Goal: Task Accomplishment & Management: Complete application form

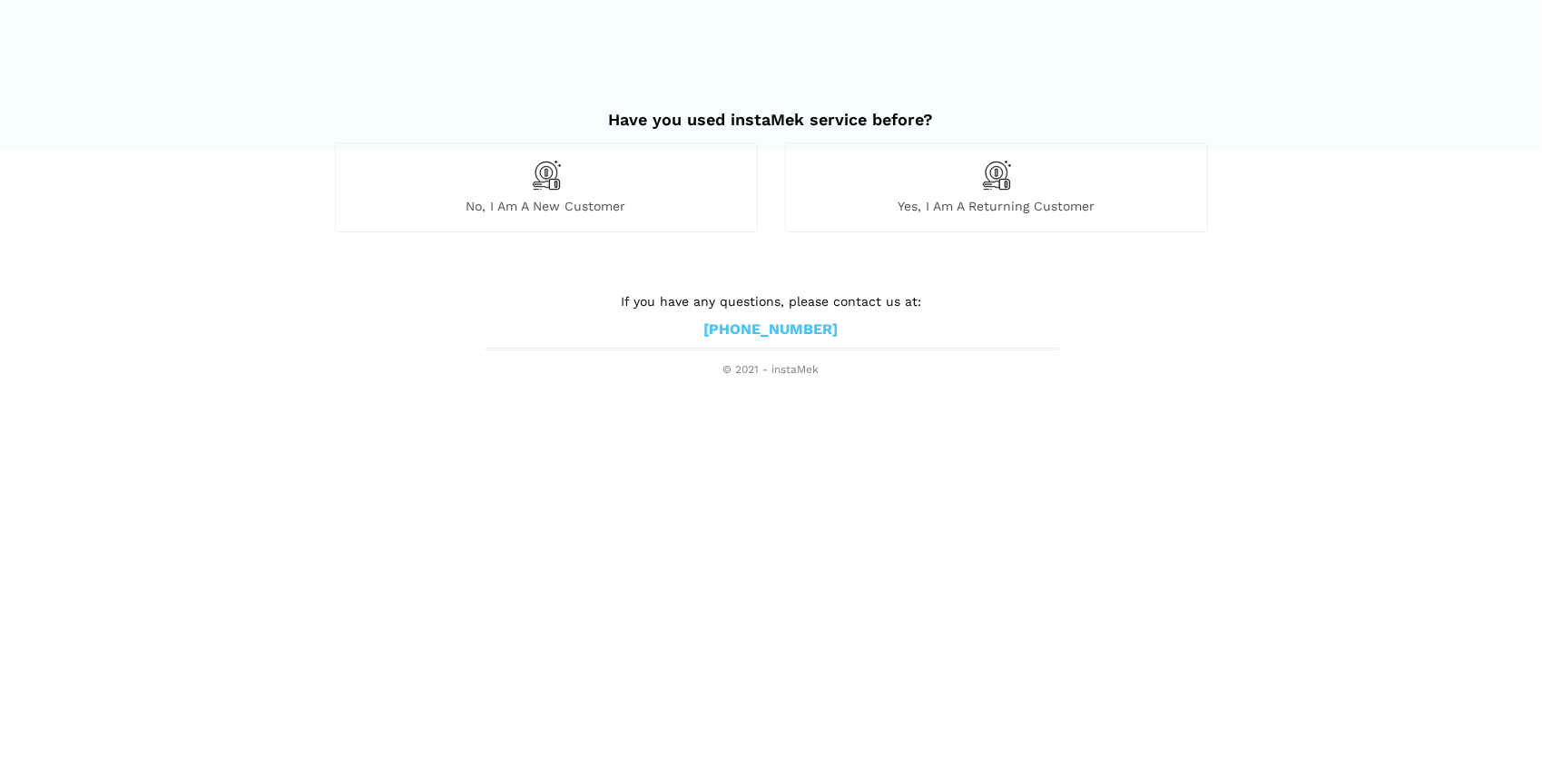
click at [600, 180] on div "No, I am a new customer" at bounding box center [546, 187] width 423 height 89
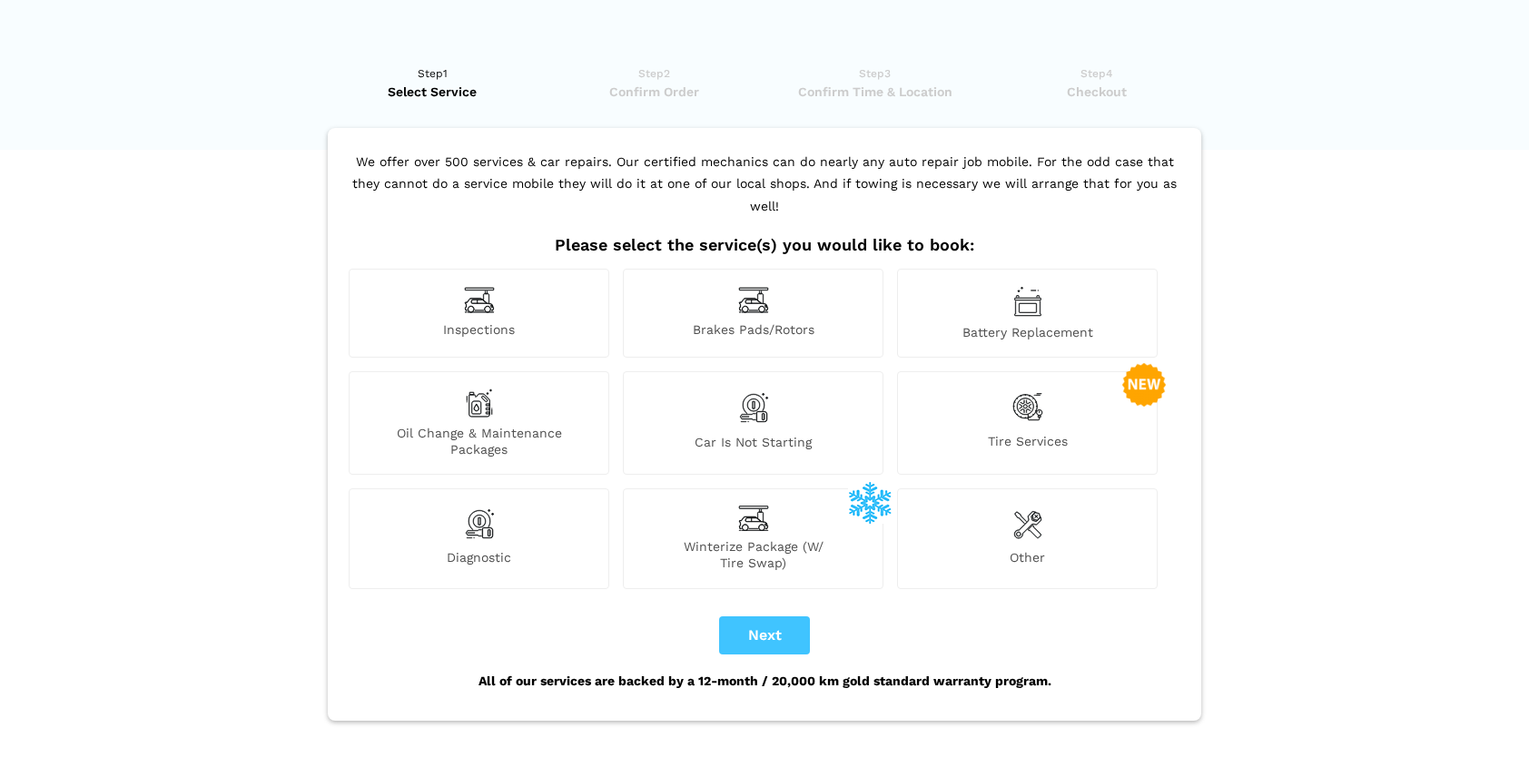
click at [498, 503] on div "Diagnostic" at bounding box center [479, 538] width 261 height 100
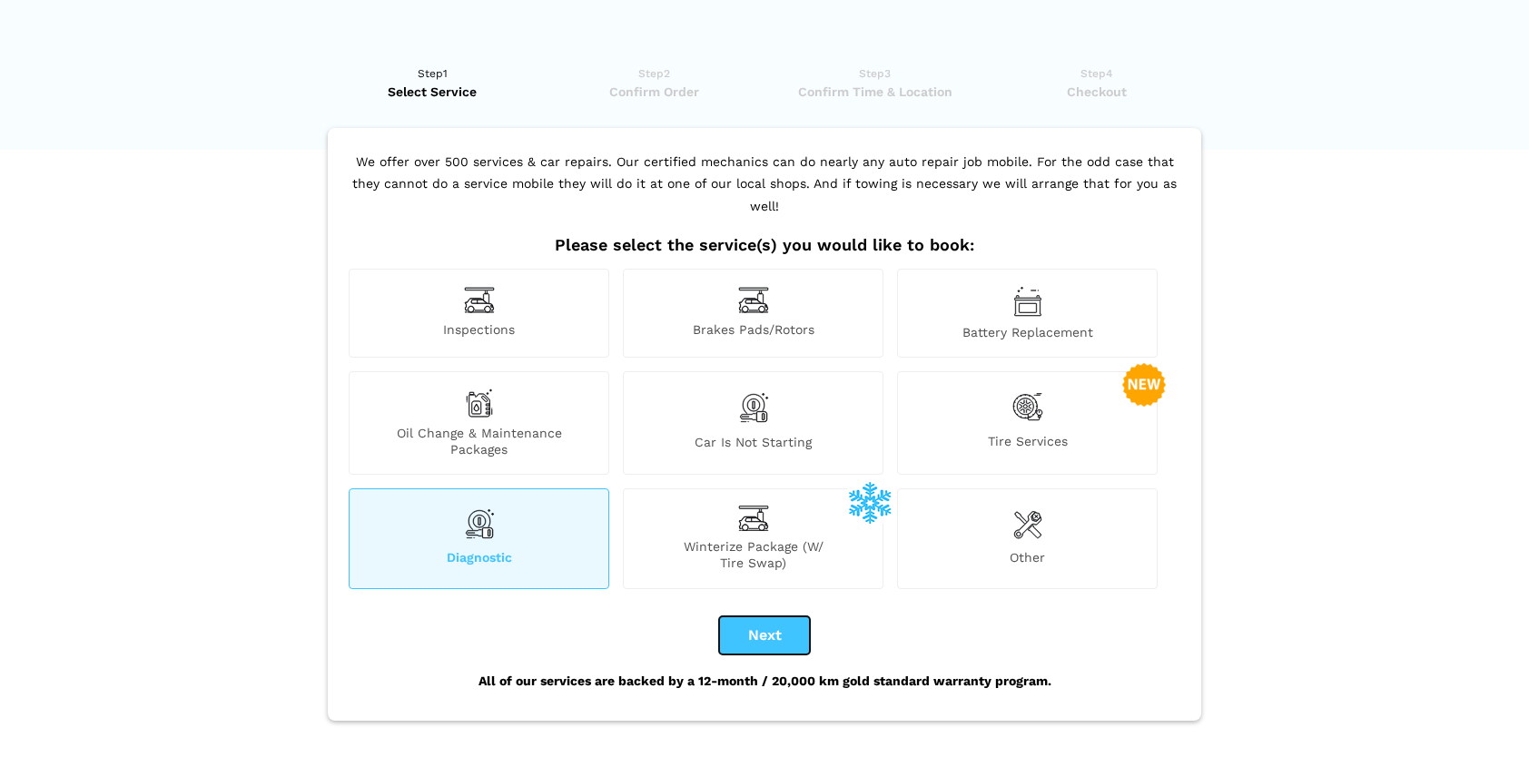
click at [751, 616] on button "Next" at bounding box center [764, 635] width 91 height 38
checkbox input "true"
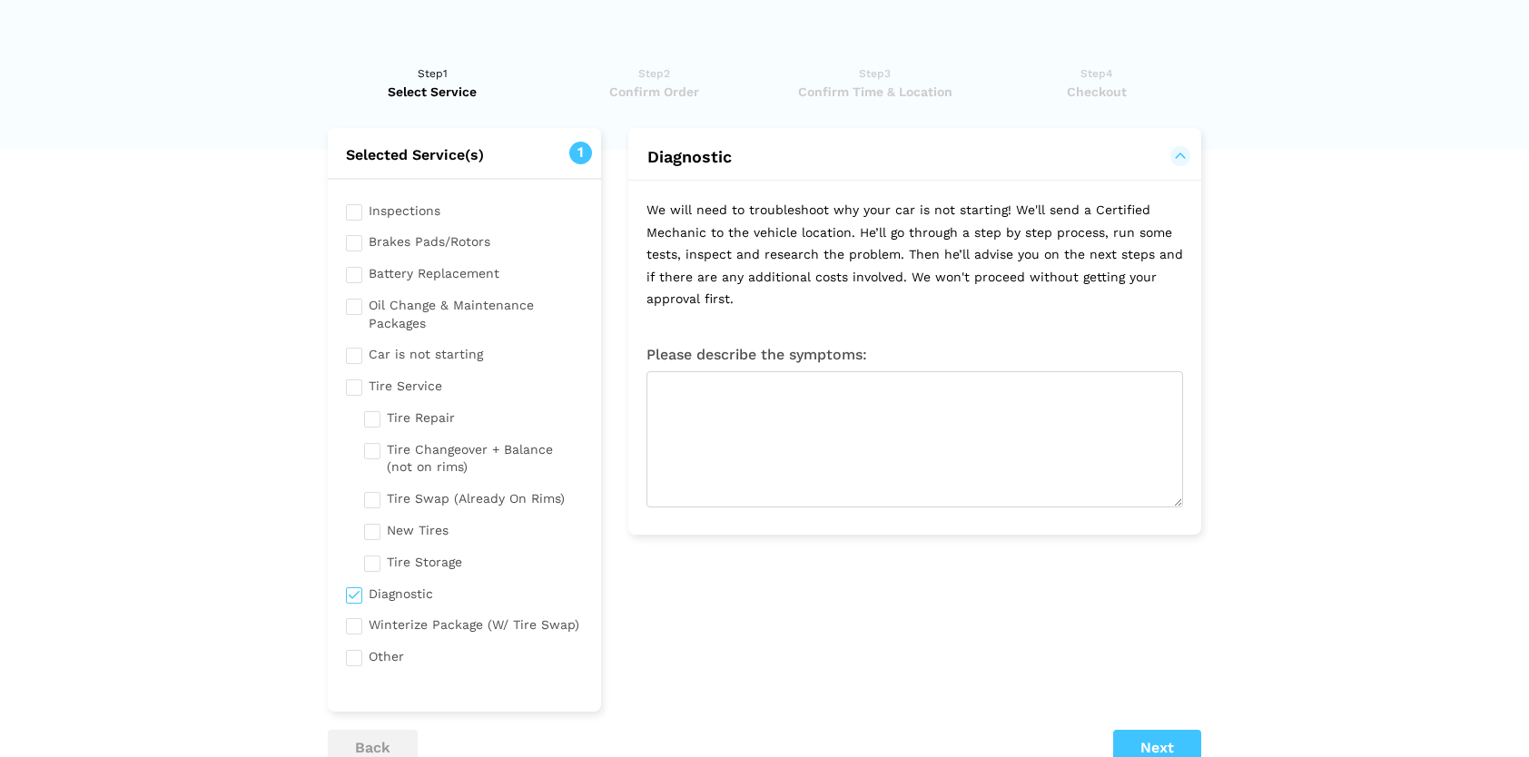
click at [404, 358] on input "checkbox" at bounding box center [464, 352] width 237 height 23
checkbox input "true"
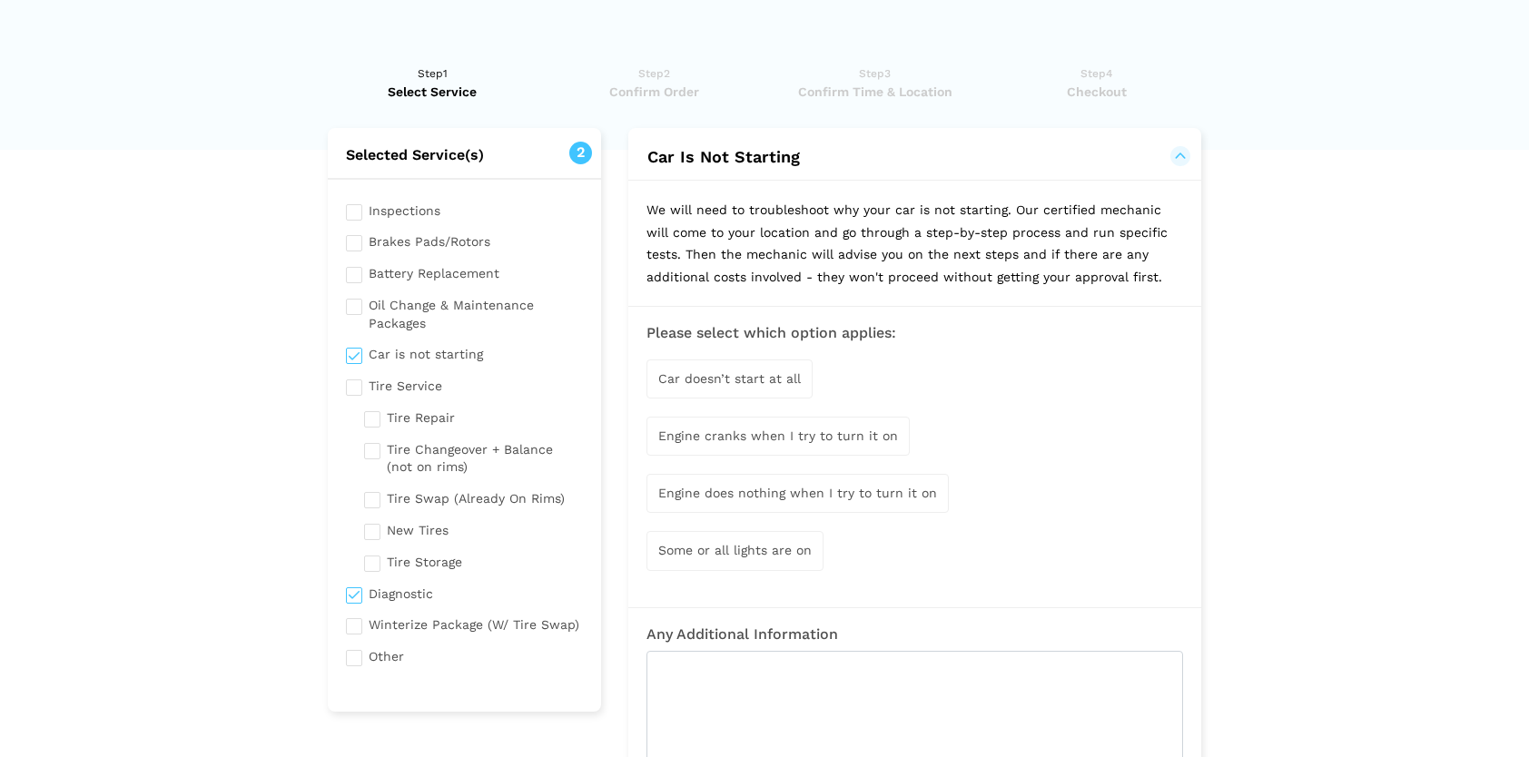
click at [764, 439] on span "Engine cranks when I try to turn it on" at bounding box center [778, 436] width 240 height 15
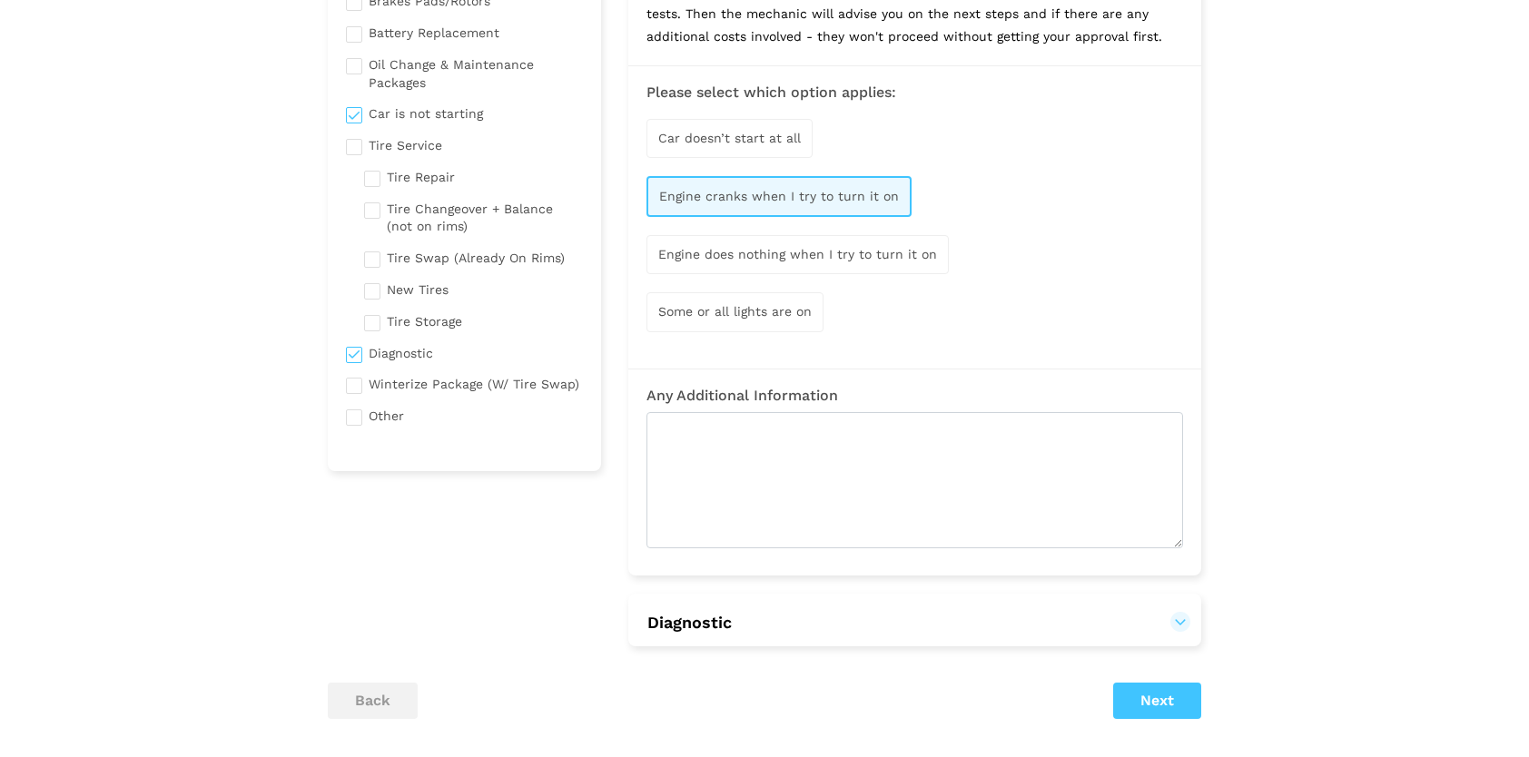
scroll to position [272, 0]
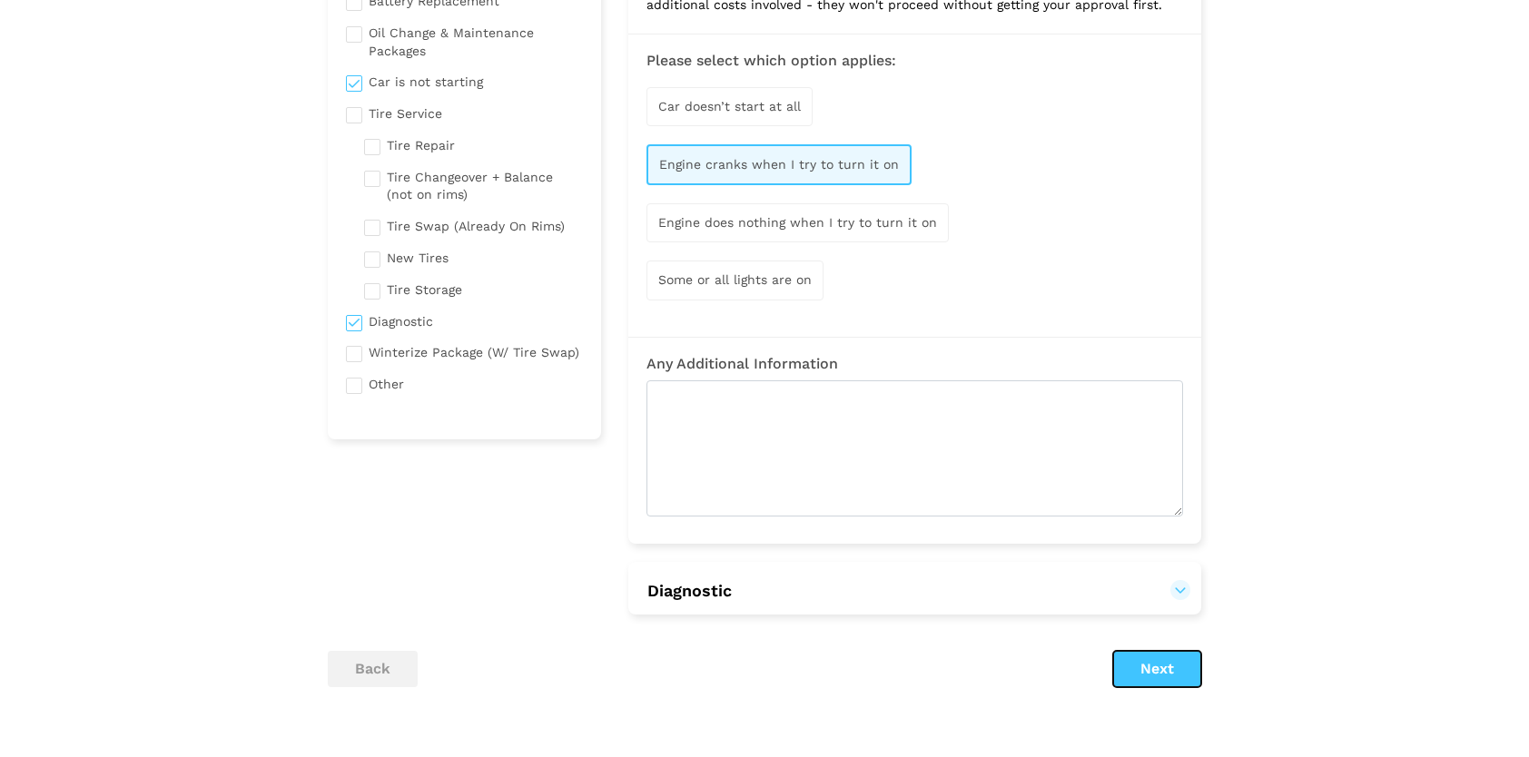
click at [1137, 658] on button "Next" at bounding box center [1157, 669] width 88 height 36
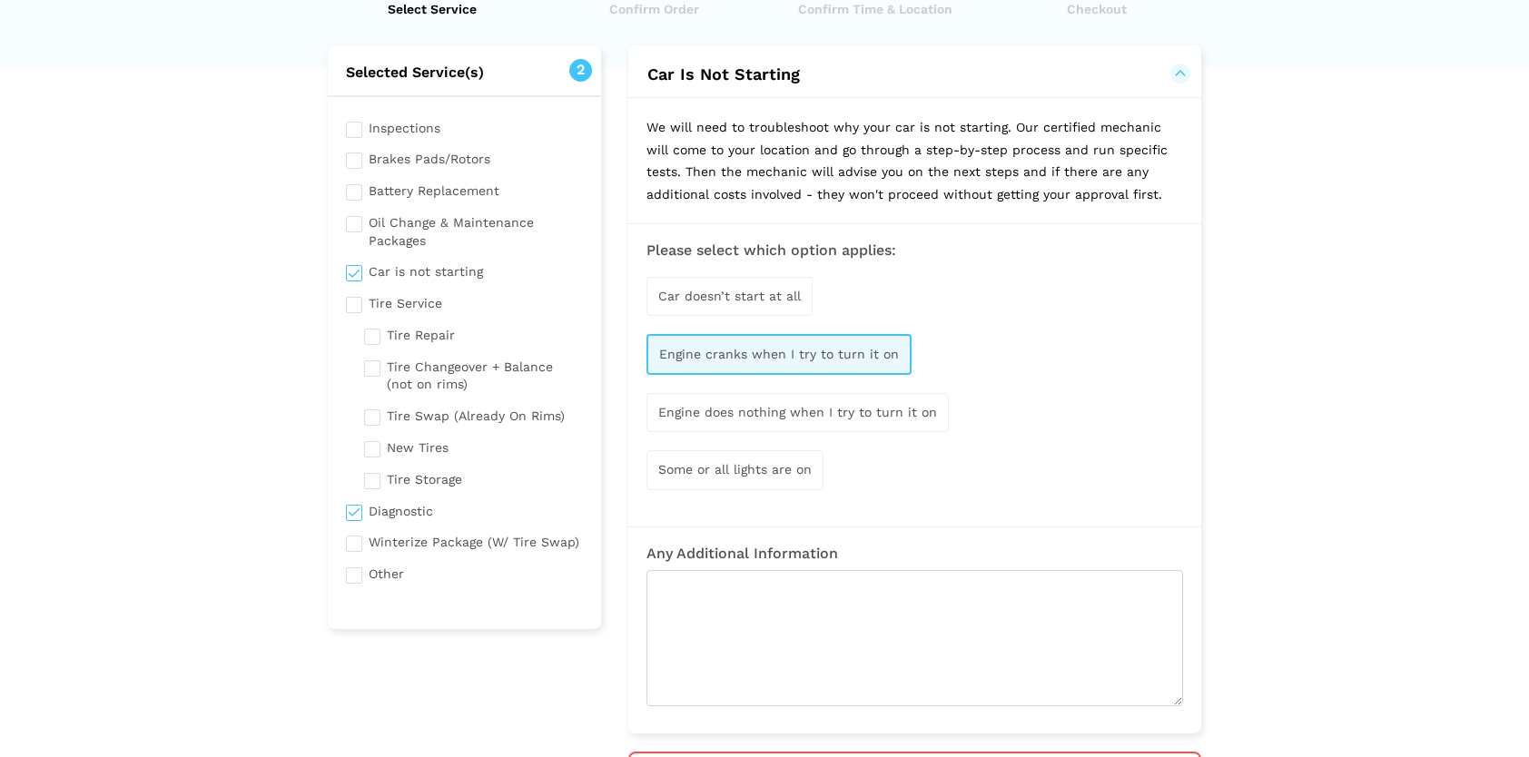
scroll to position [91, 0]
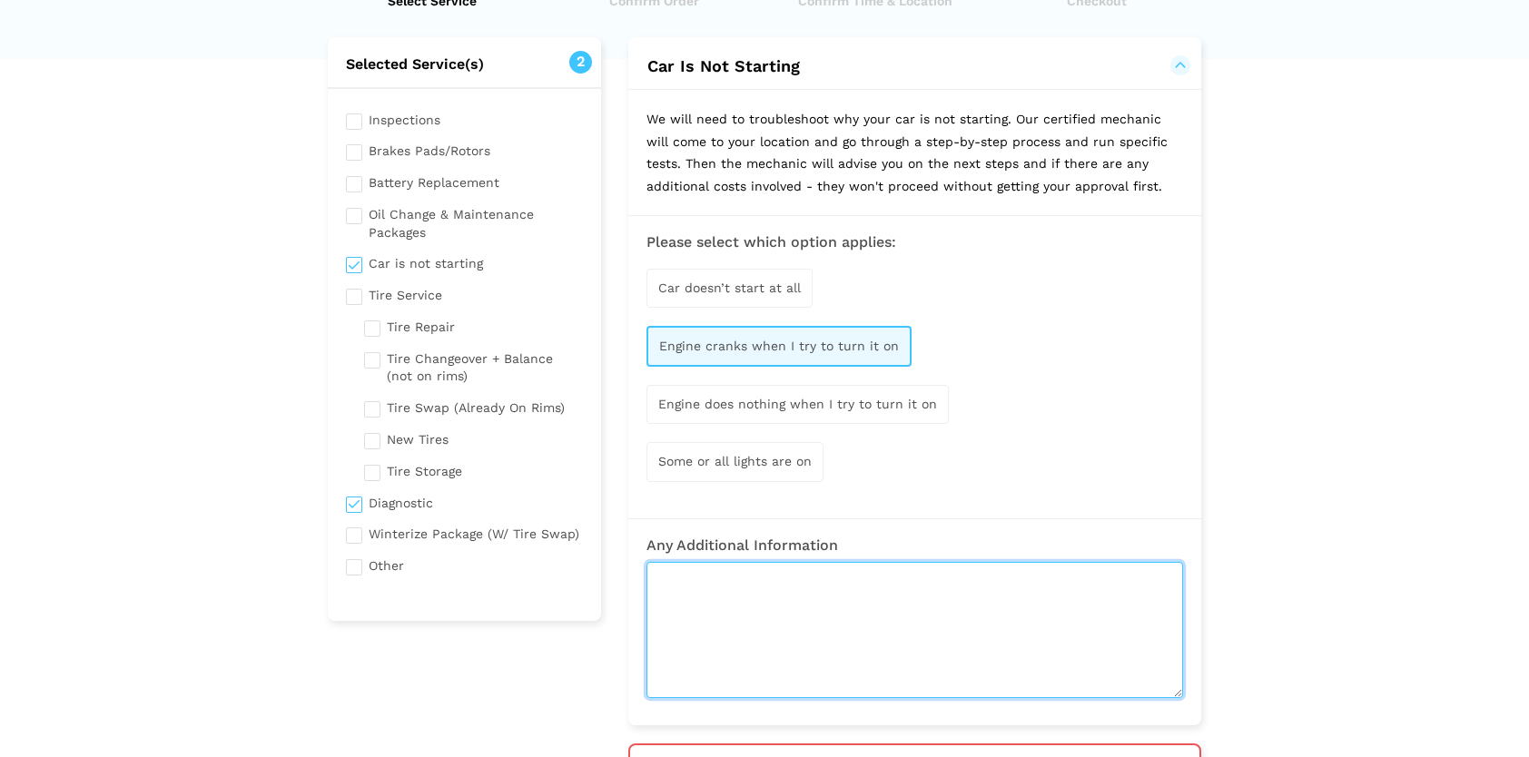
click at [735, 606] on textarea at bounding box center [914, 630] width 537 height 136
type textarea "A"
click at [870, 593] on textarea "A guy tried to jump start my car my connected the cables incorrectly. I presume…" at bounding box center [914, 630] width 537 height 136
click at [993, 602] on textarea "A guy tried to jump start my car my connected the cables incorrectly. I presume…" at bounding box center [914, 630] width 537 height 136
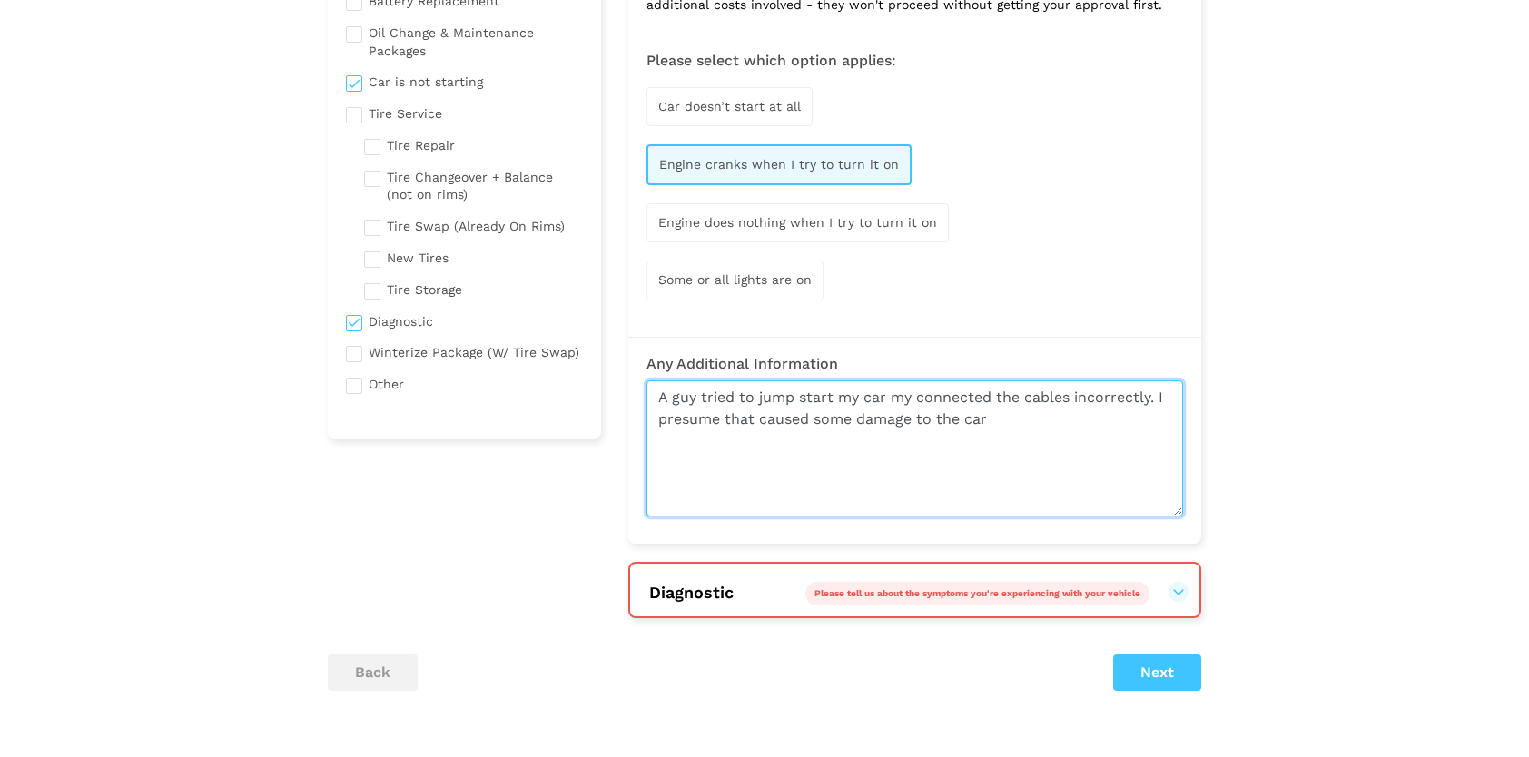
type textarea "A guy tried to jump start my car my connected the cables incorrectly. I presume…"
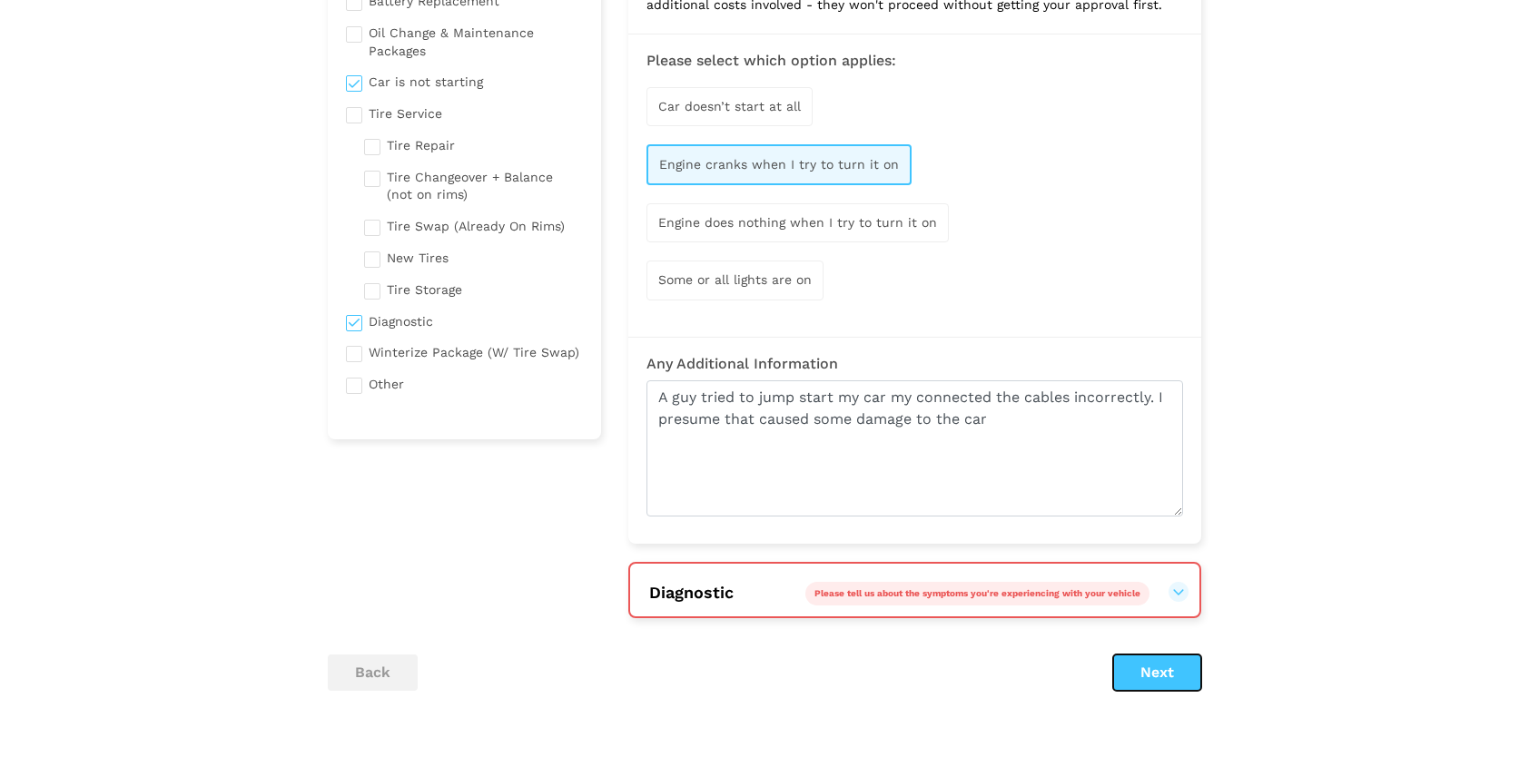
click at [1131, 660] on button "Next" at bounding box center [1157, 673] width 88 height 36
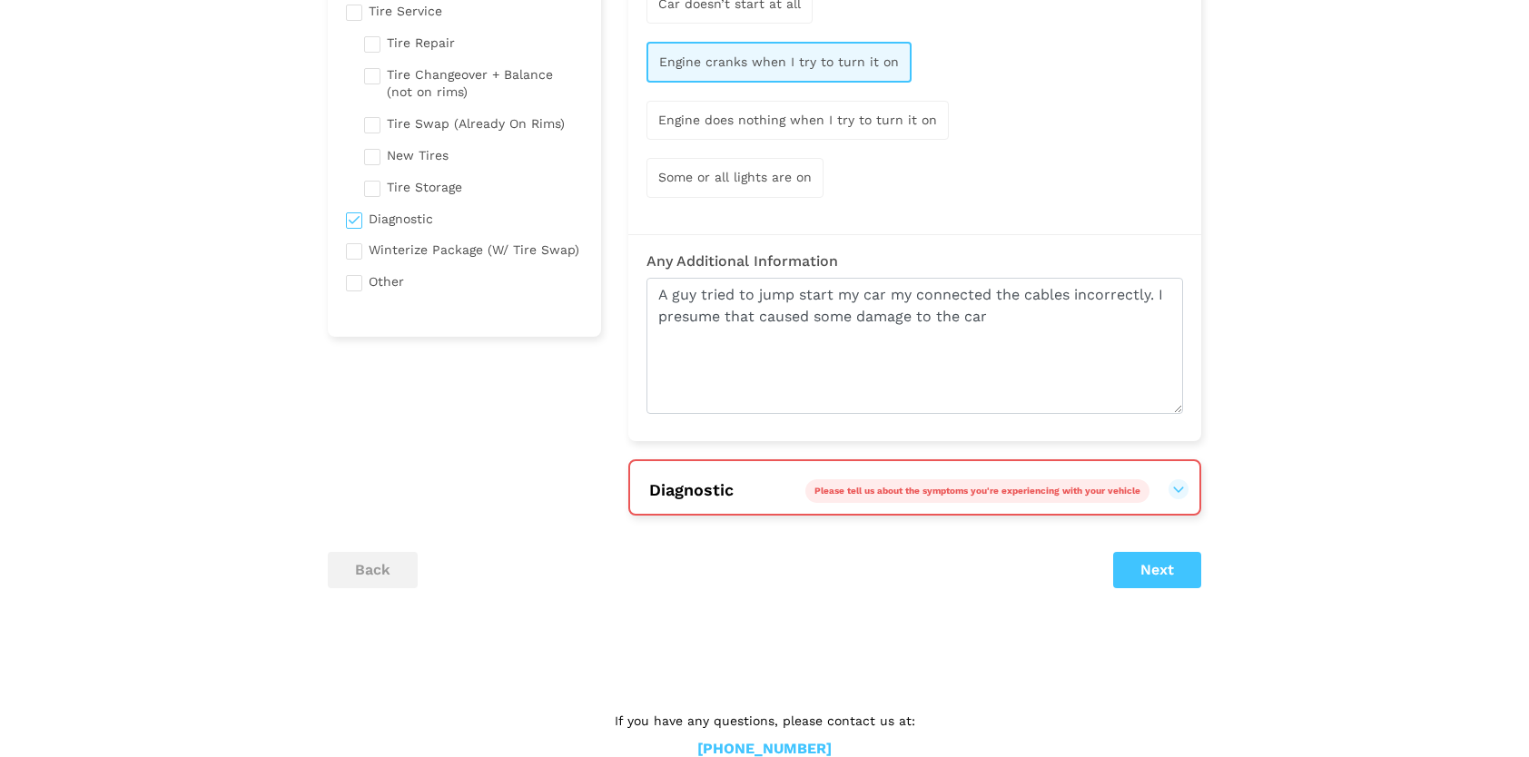
scroll to position [410, 0]
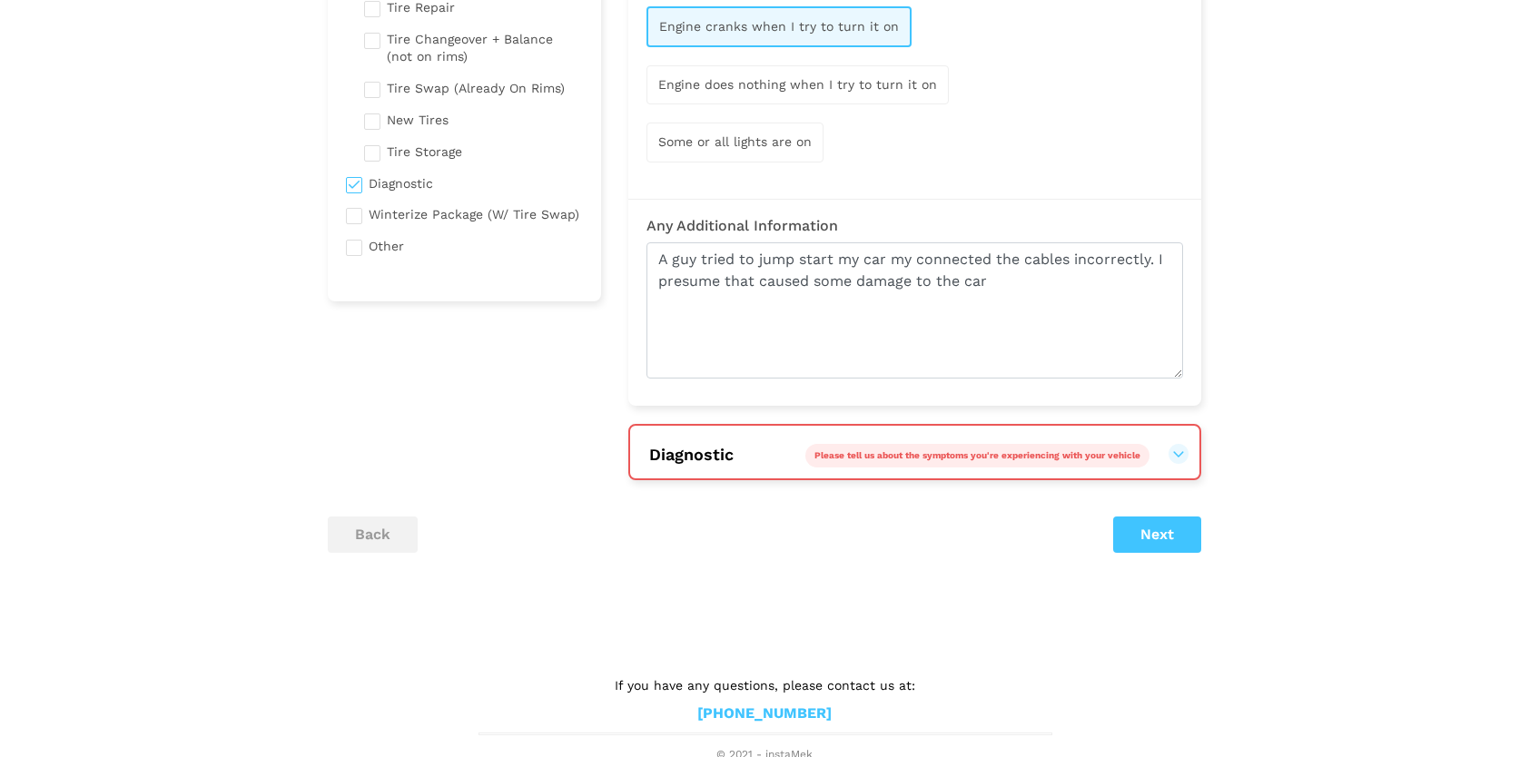
click at [1056, 454] on span "Please tell us about the symptoms you're experiencing with your vehicle" at bounding box center [977, 455] width 326 height 10
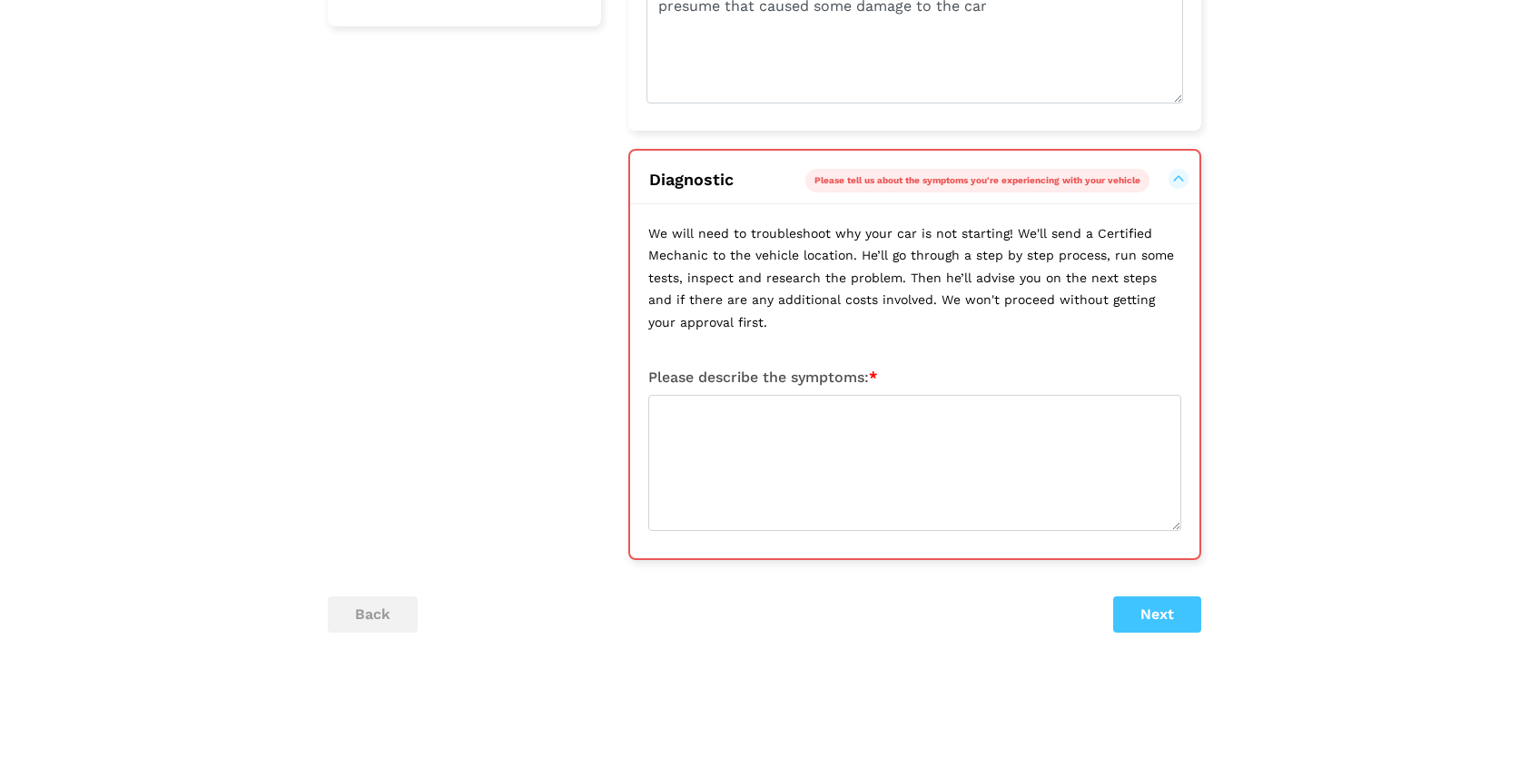
scroll to position [675, 0]
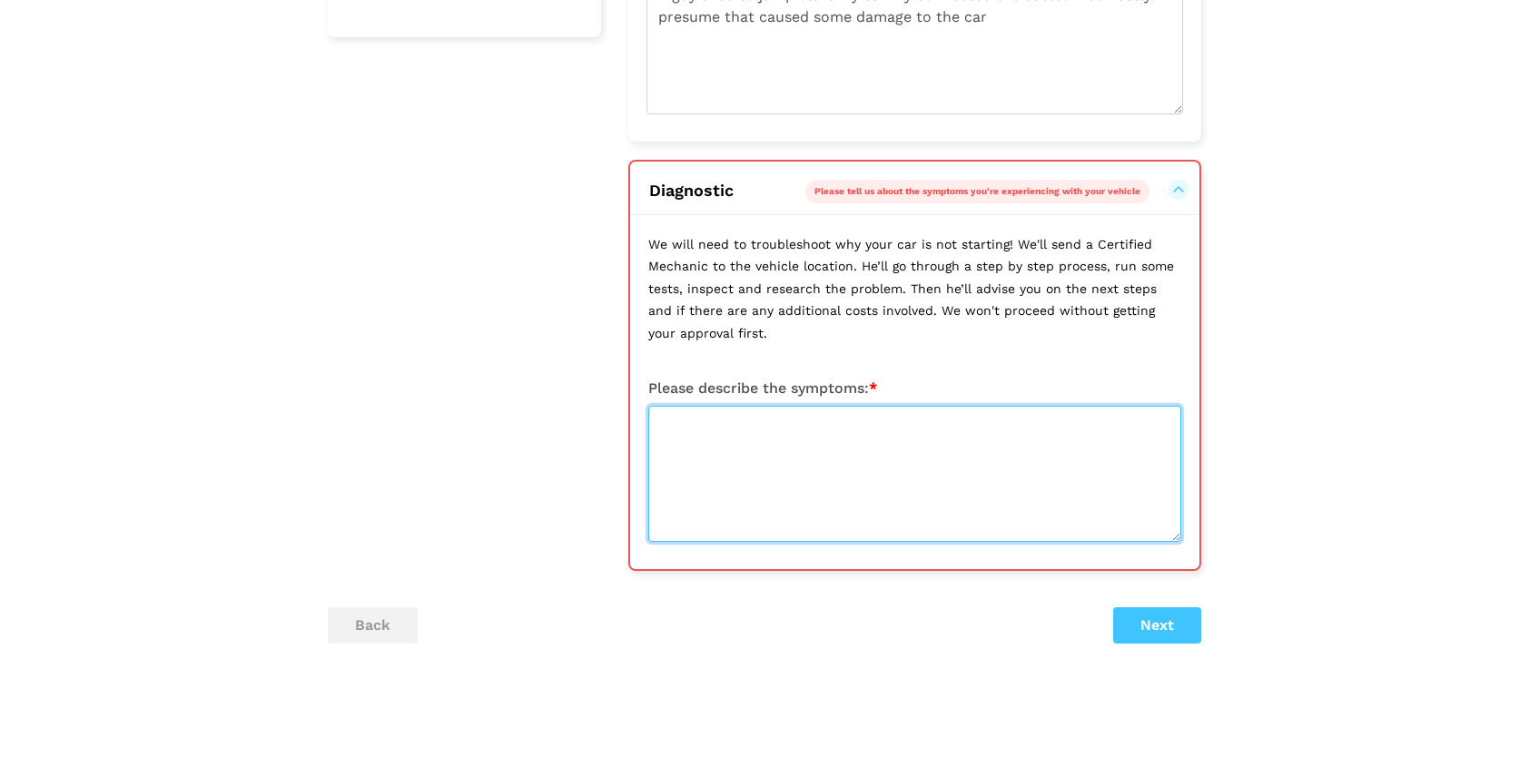
click at [772, 430] on textarea at bounding box center [914, 474] width 533 height 136
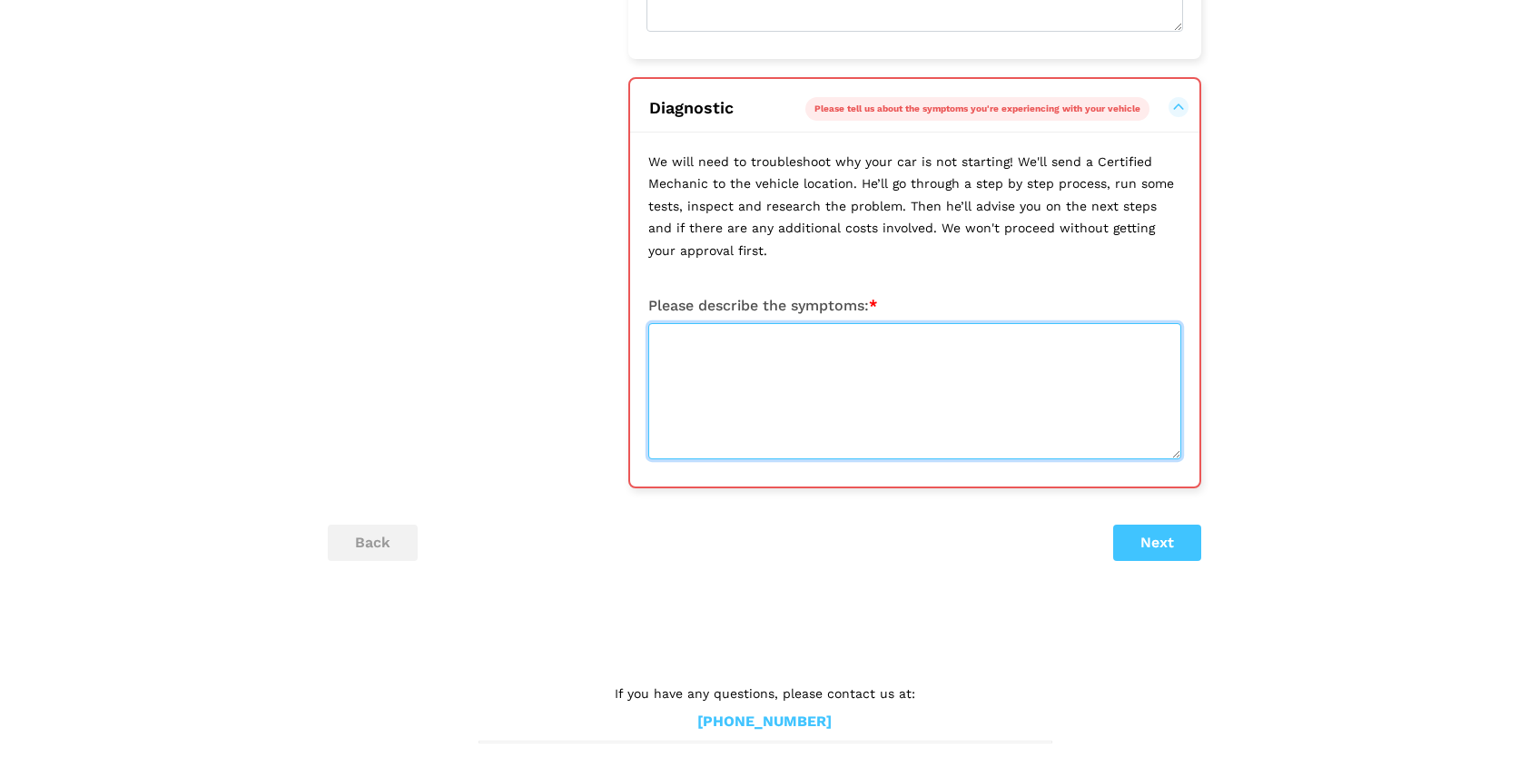
scroll to position [765, 0]
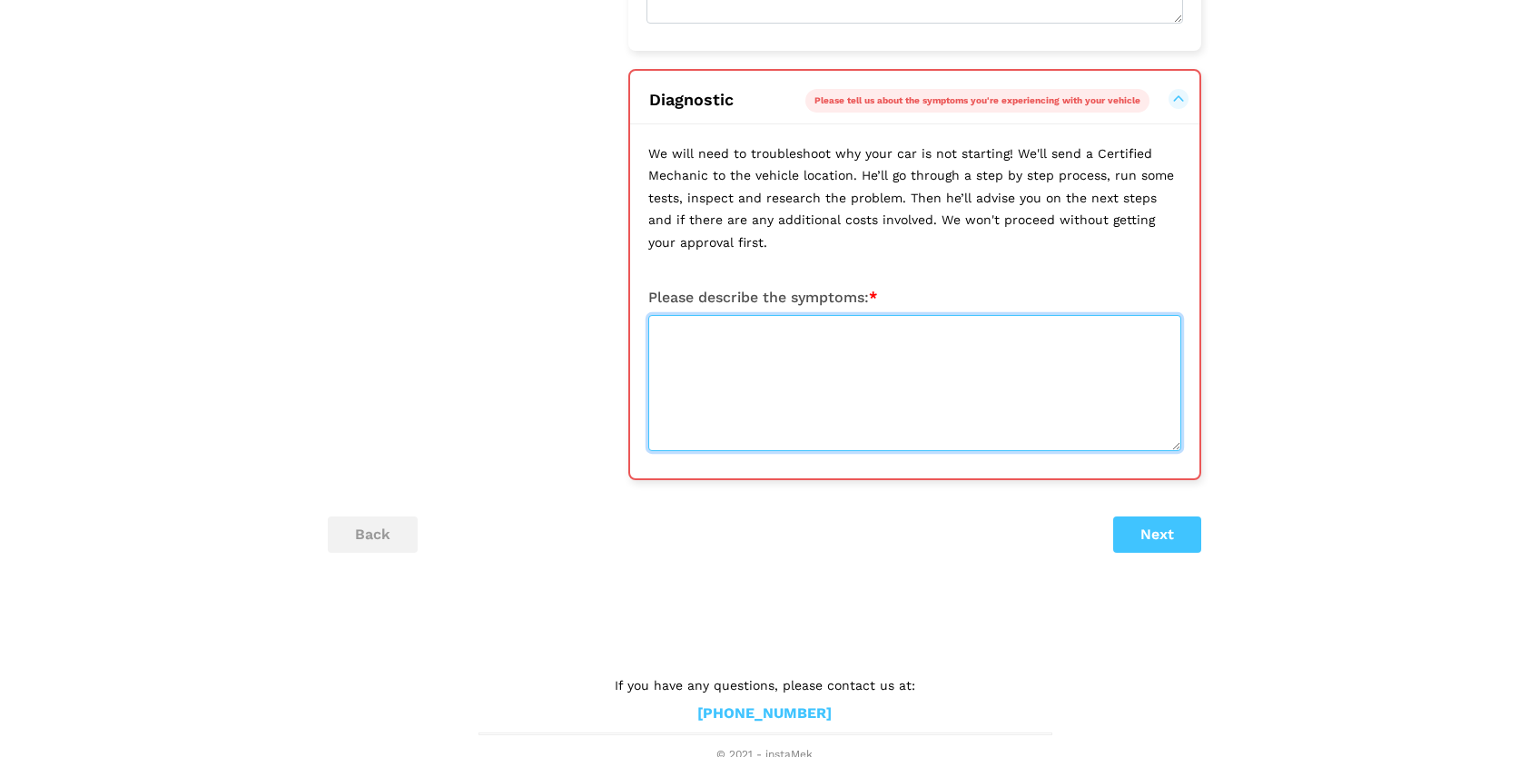
click at [721, 332] on textarea at bounding box center [914, 383] width 533 height 136
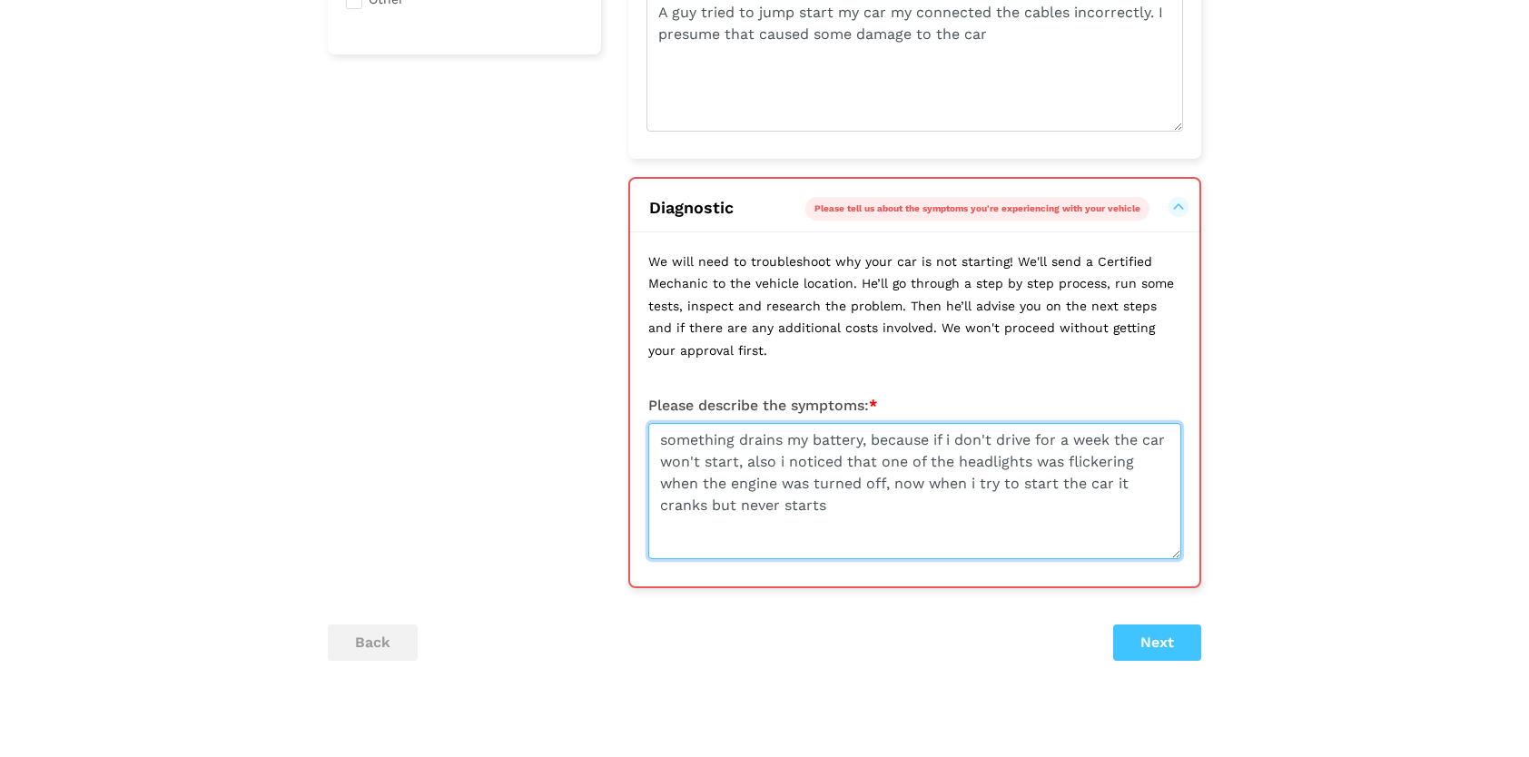
scroll to position [675, 0]
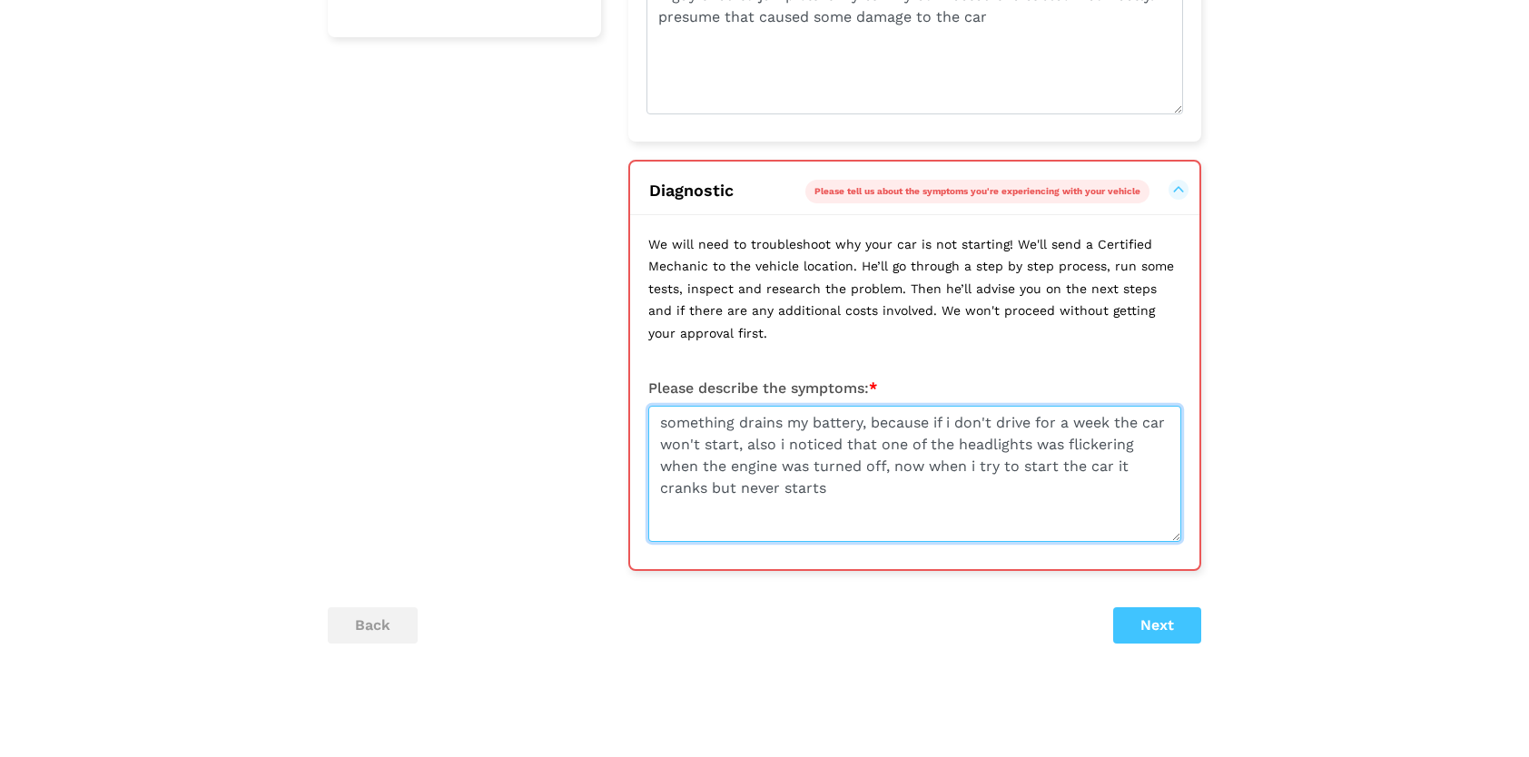
type textarea "something drains my battery, because if i don't drive for a week the car won't …"
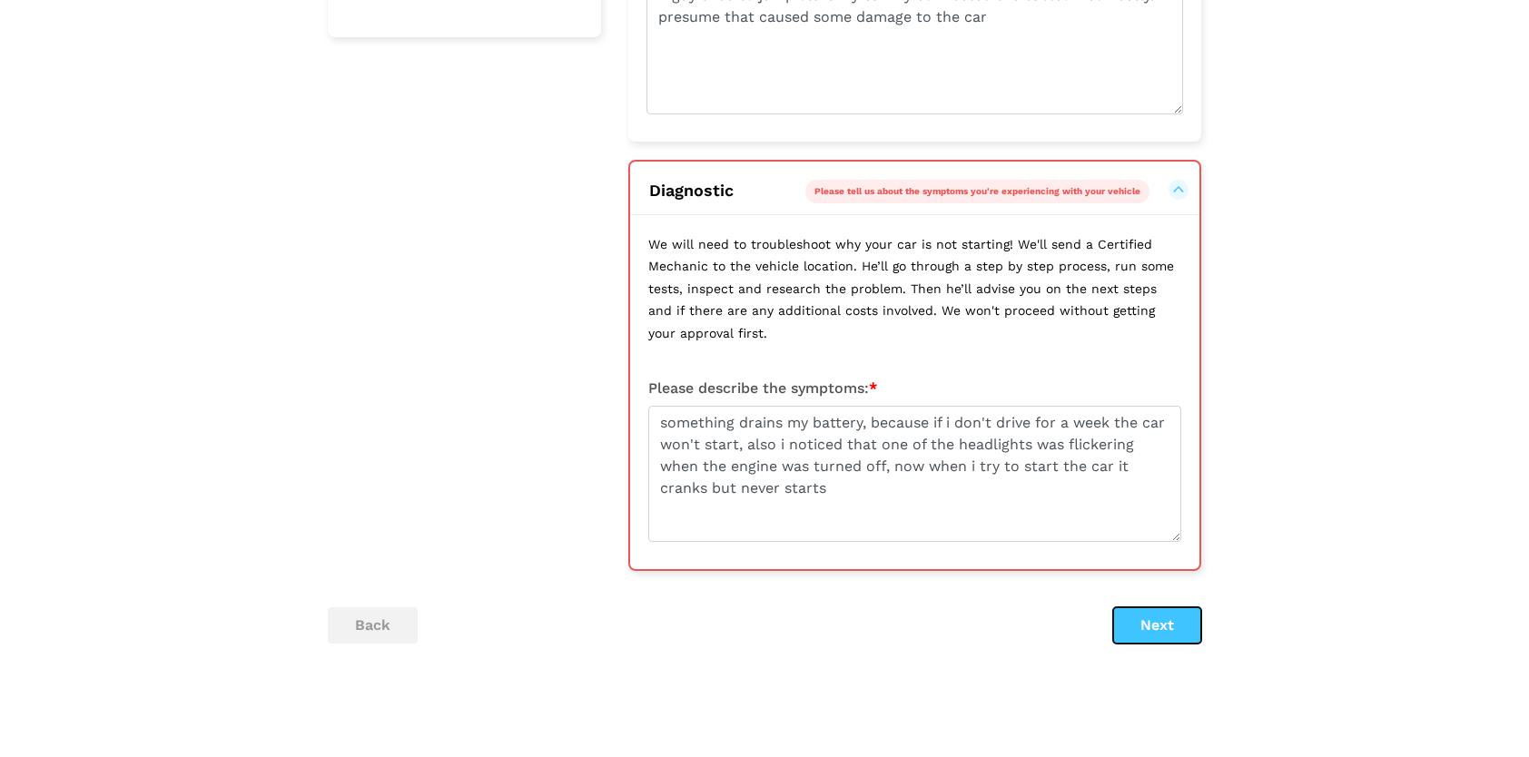
click at [1151, 621] on button "Next" at bounding box center [1157, 625] width 88 height 36
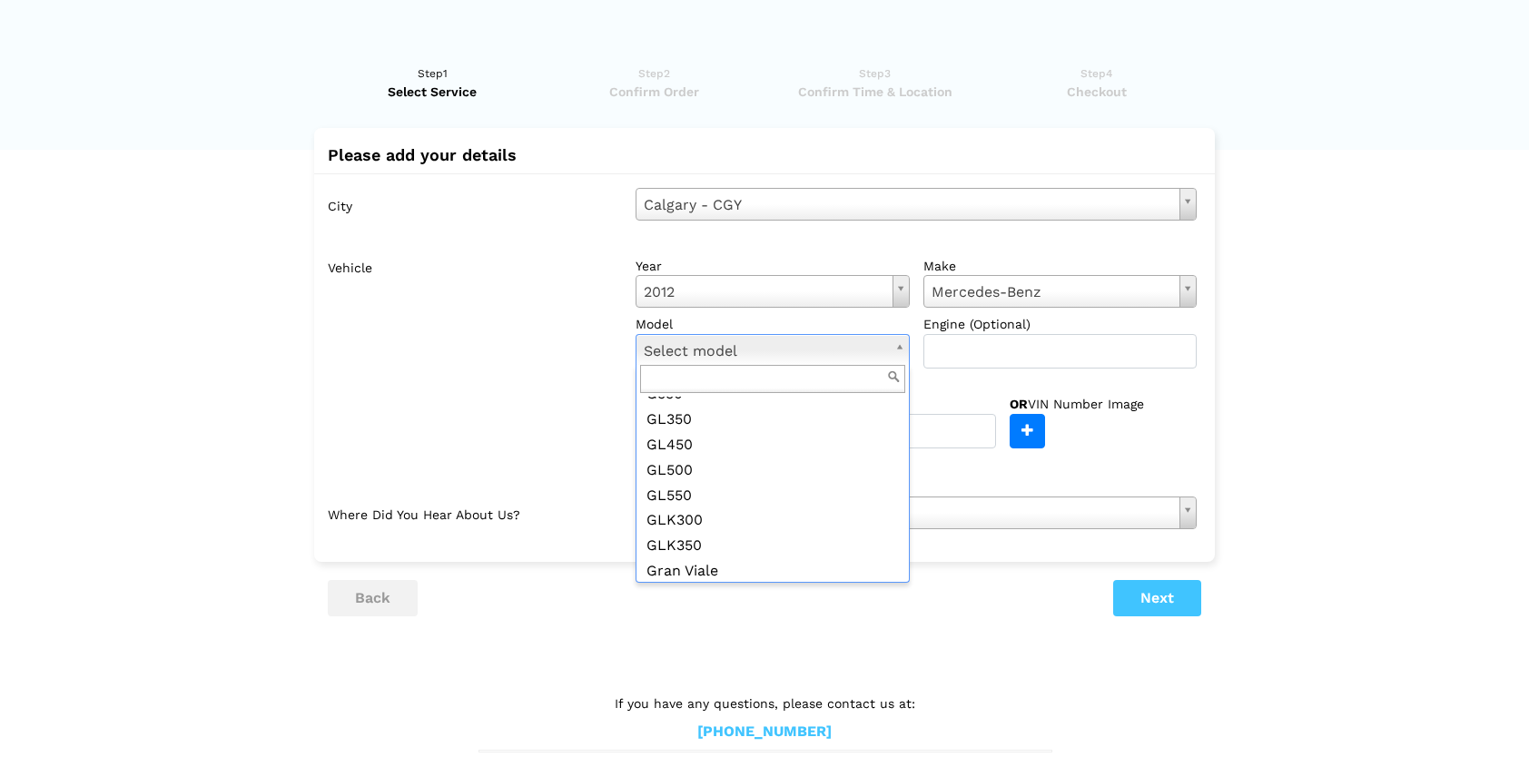
scroll to position [817, 0]
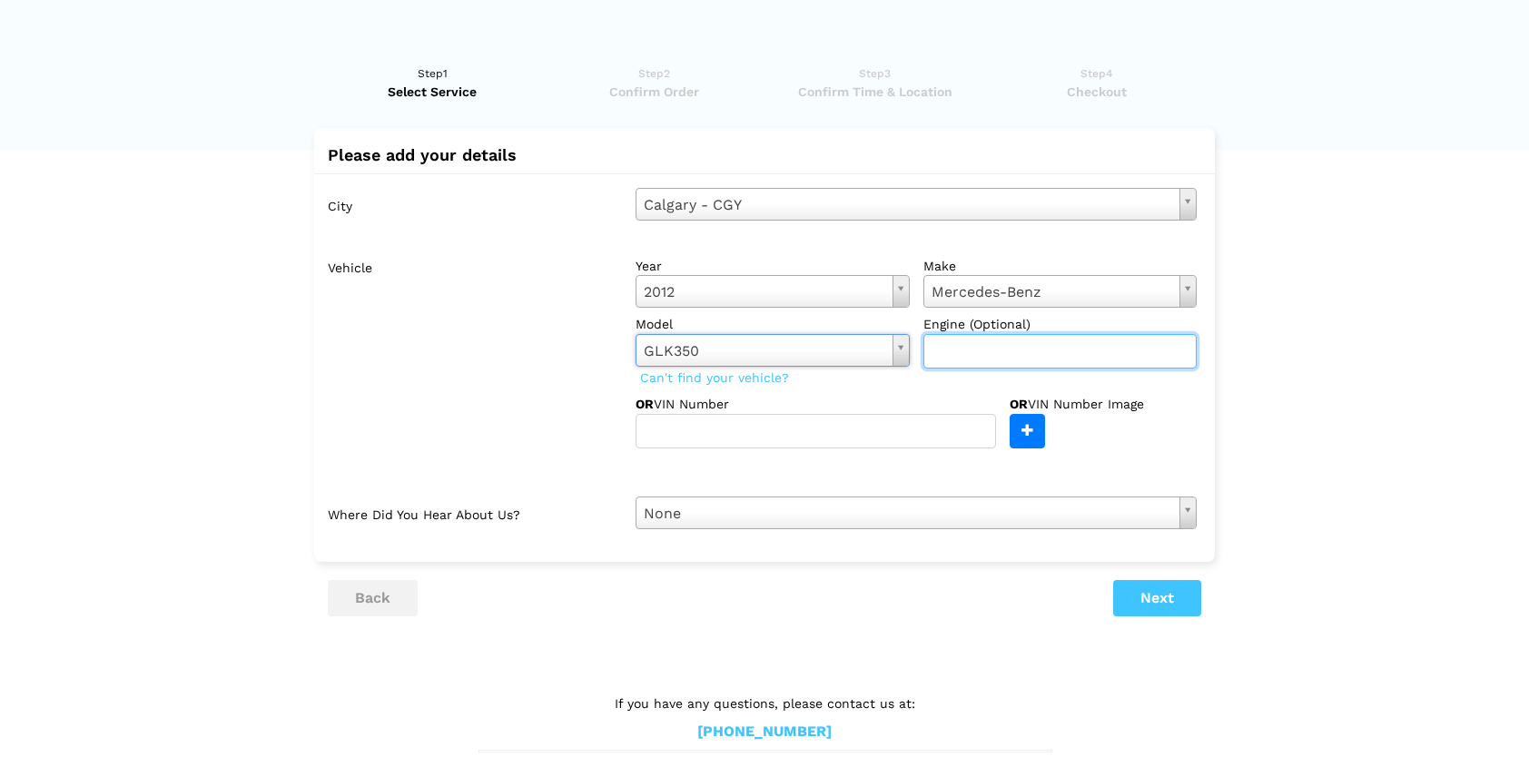
click at [973, 361] on input "text" at bounding box center [1060, 351] width 274 height 34
click at [1351, 287] on lik "Have you used instaMek service before? No, I am a new customer Yes, I am a retu…" at bounding box center [764, 413] width 1529 height 734
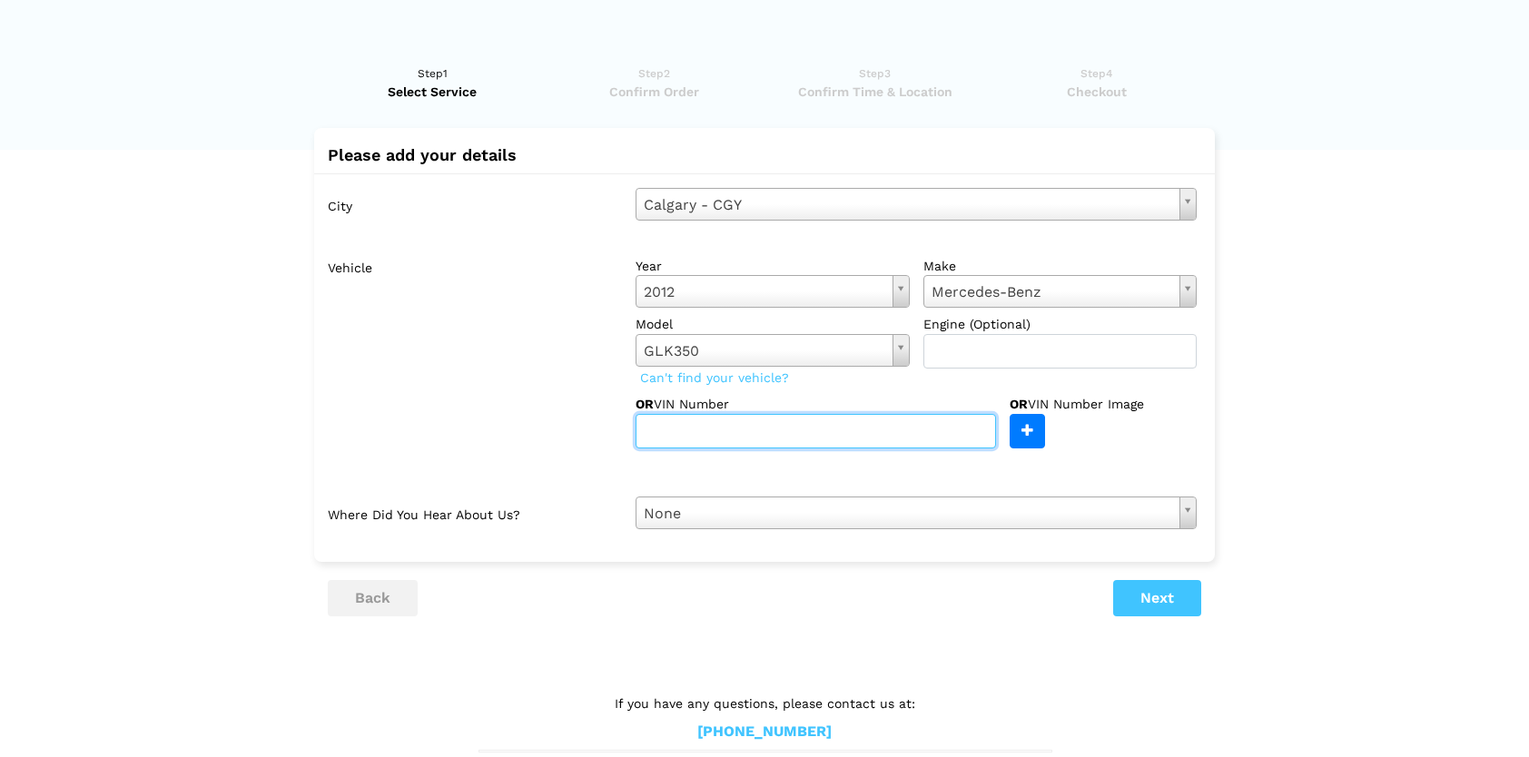
click at [840, 430] on input "text" at bounding box center [815, 431] width 360 height 34
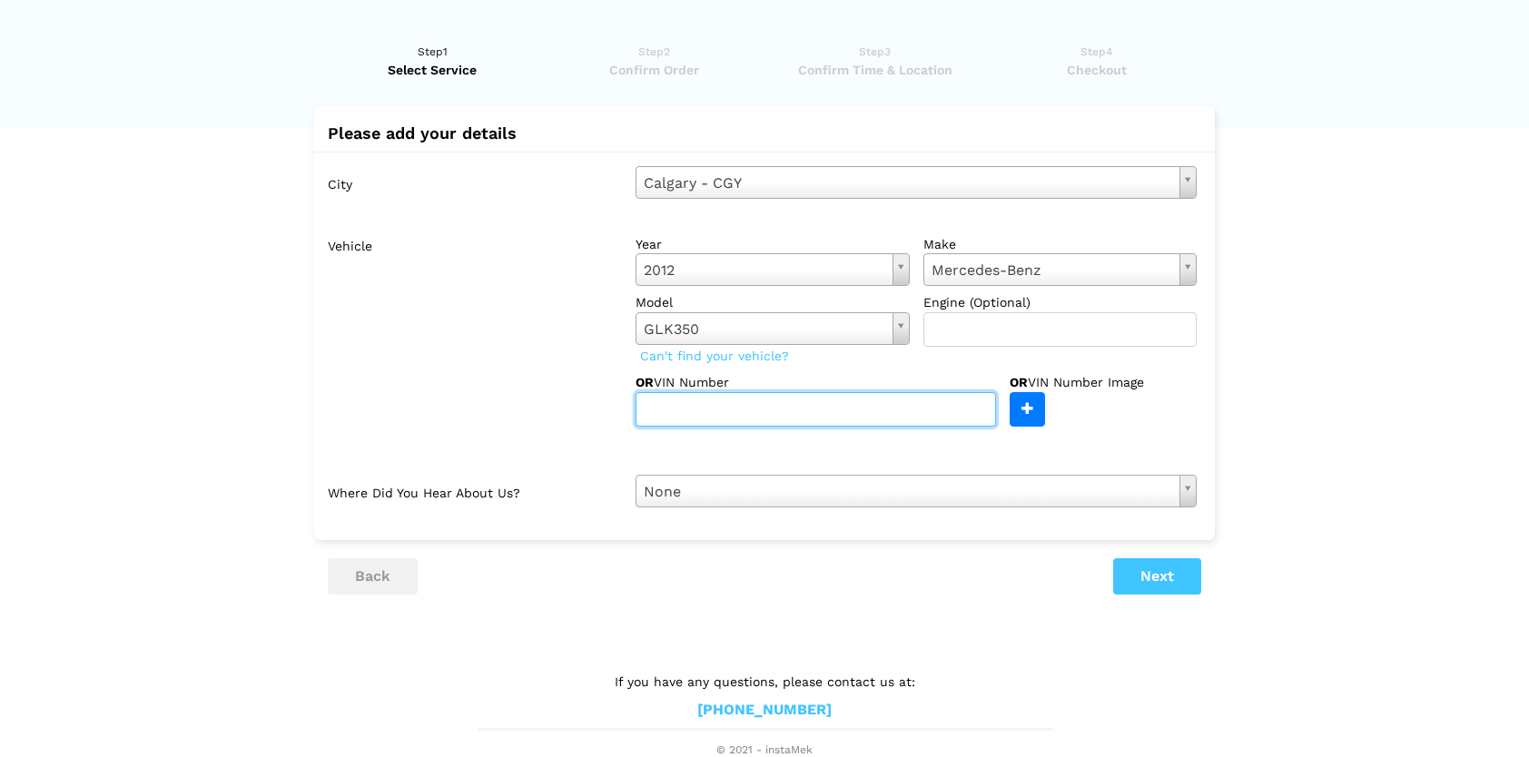
scroll to position [22, 0]
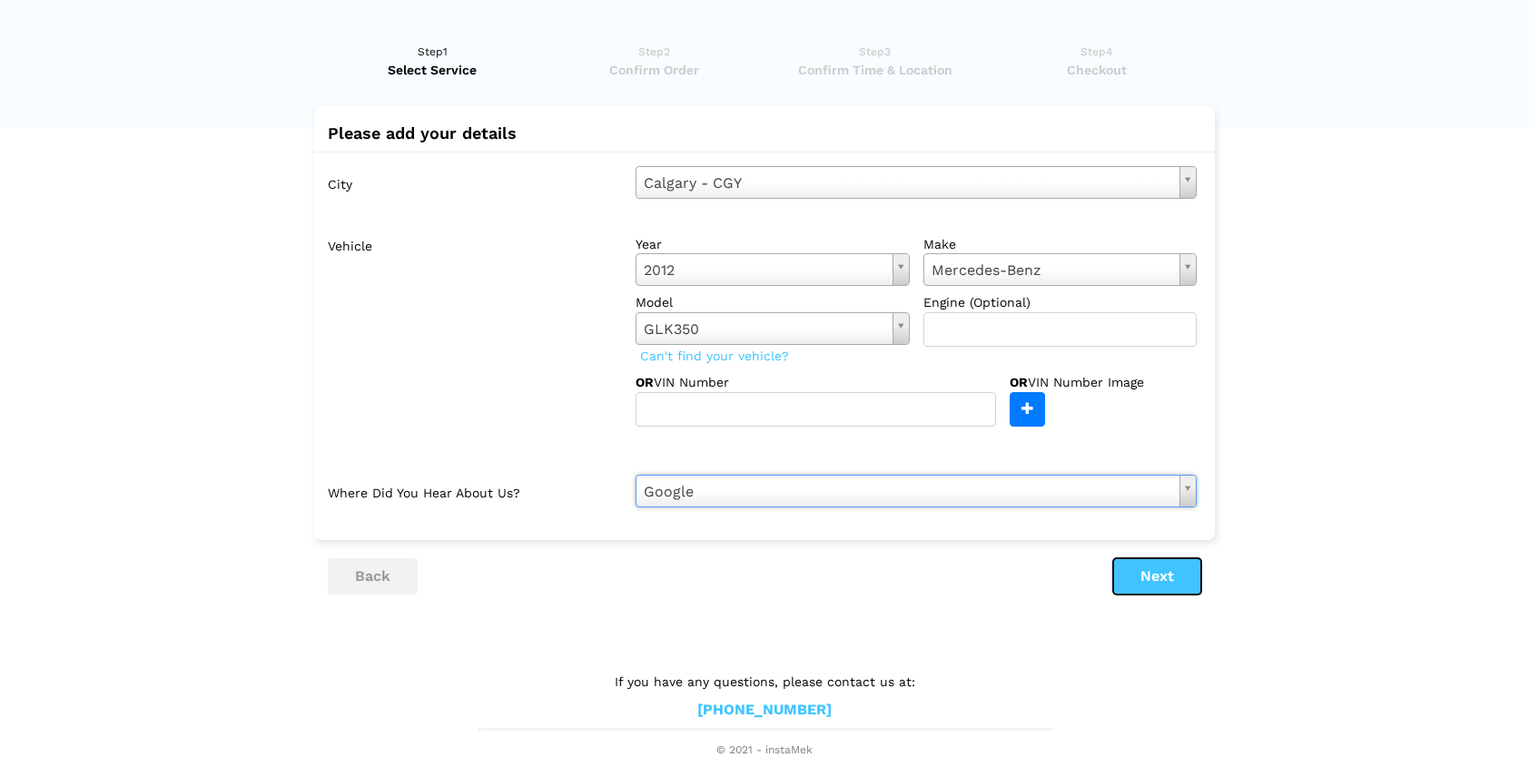
click at [1147, 577] on button "Next" at bounding box center [1157, 576] width 88 height 36
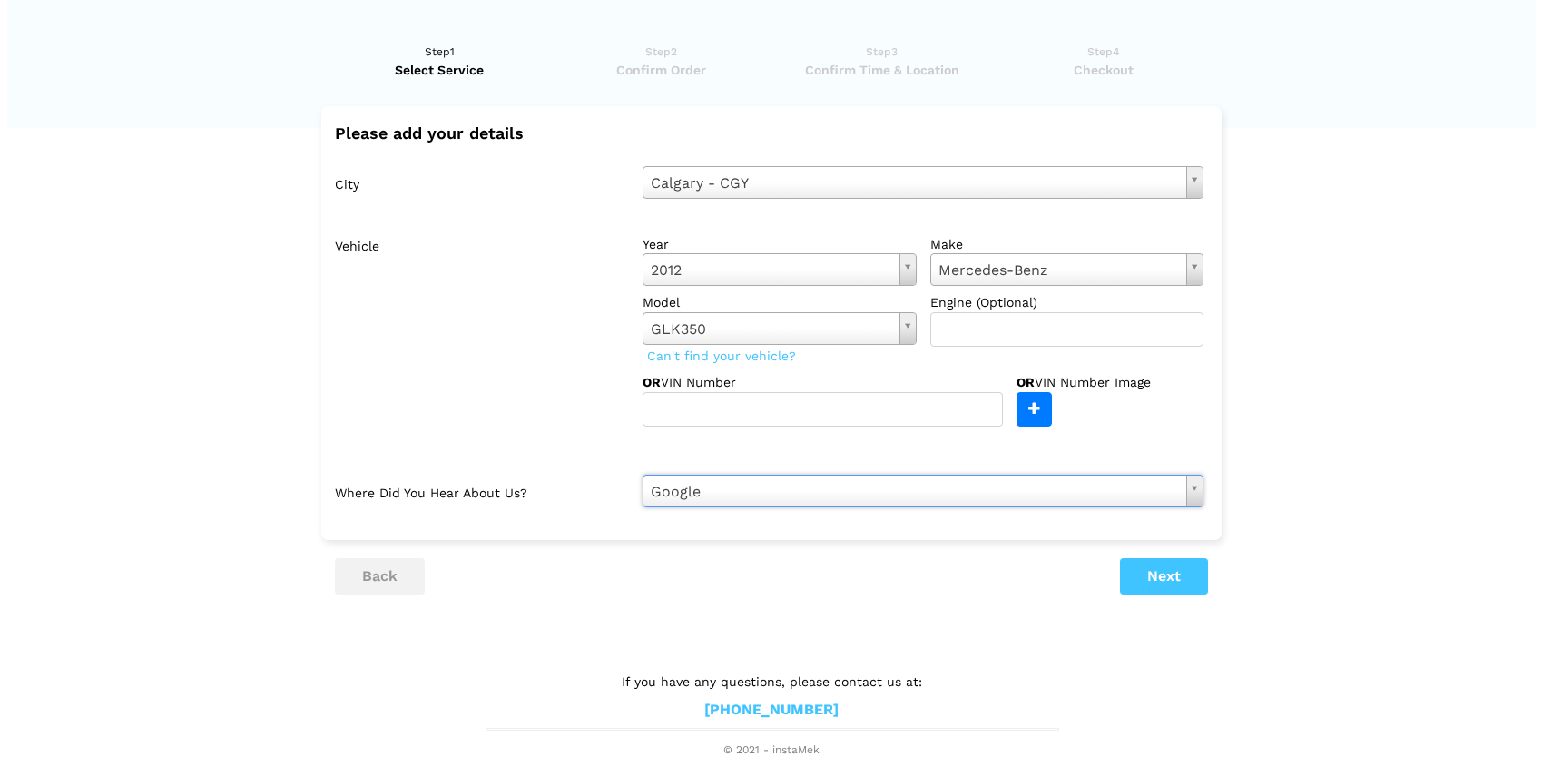
scroll to position [0, 0]
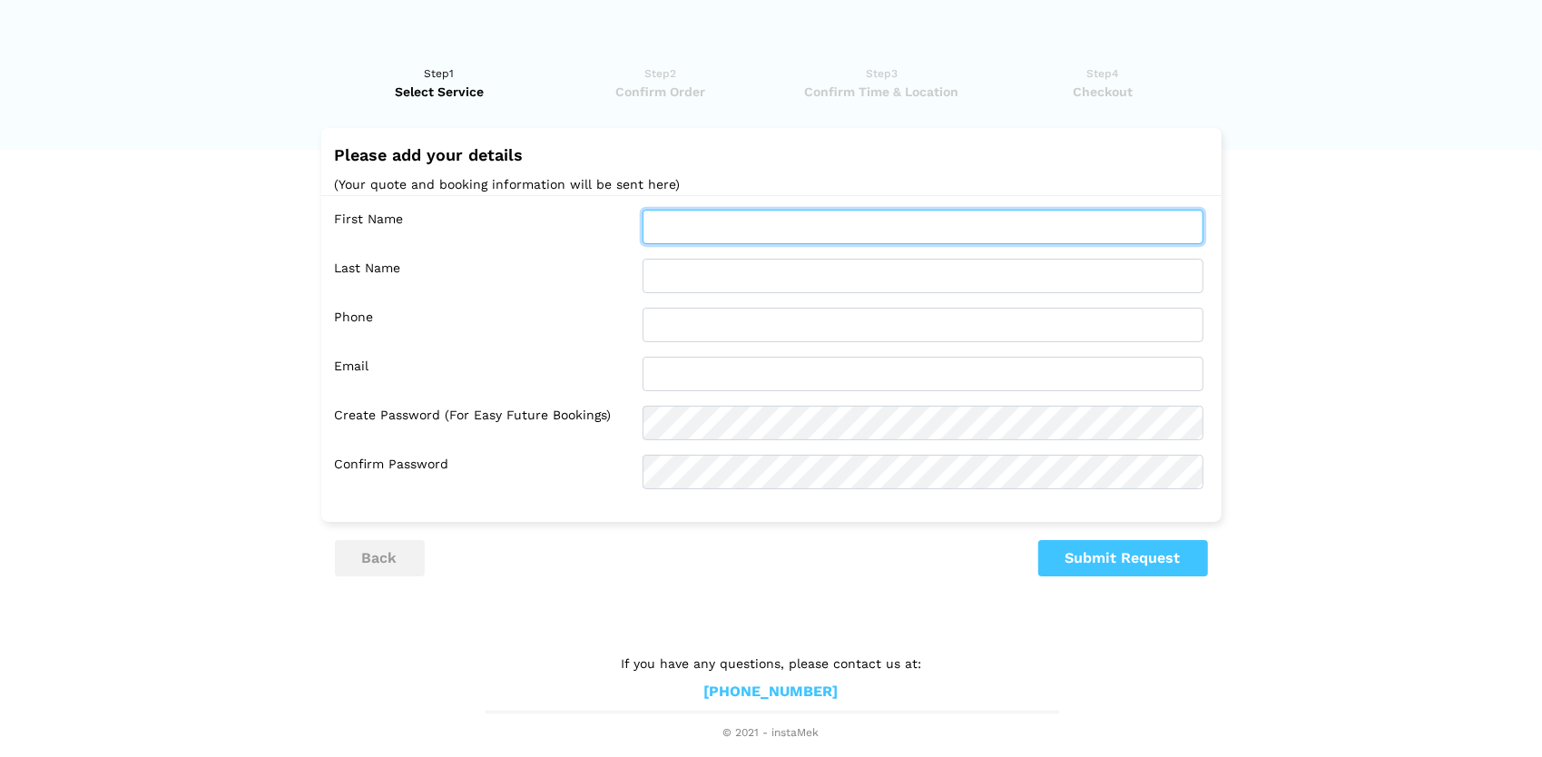
click at [739, 227] on input "text" at bounding box center [923, 227] width 561 height 34
type input "Hlib"
type input "Katerynchuk"
type input "17526698460"
type input "[EMAIL_ADDRESS][DOMAIN_NAME]"
